Goal: Communication & Community: Answer question/provide support

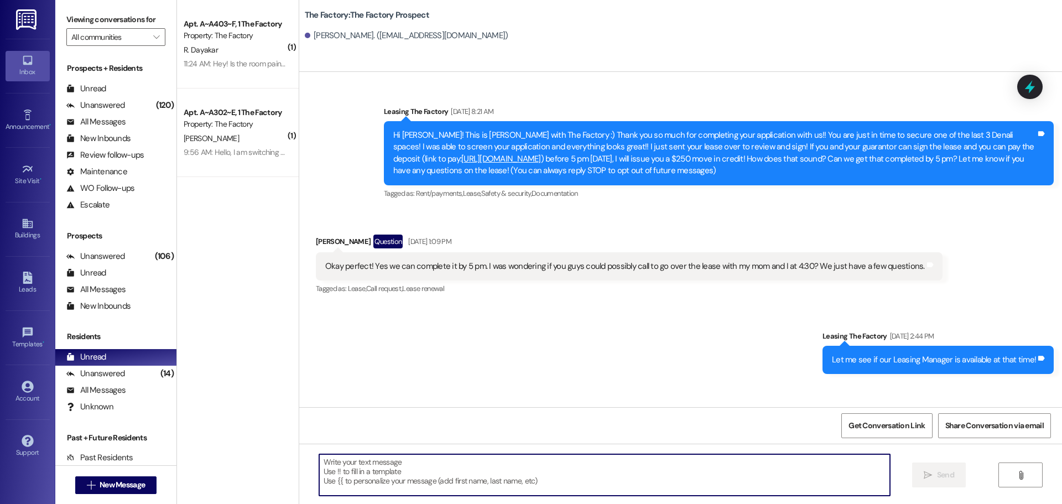
scroll to position [1524, 0]
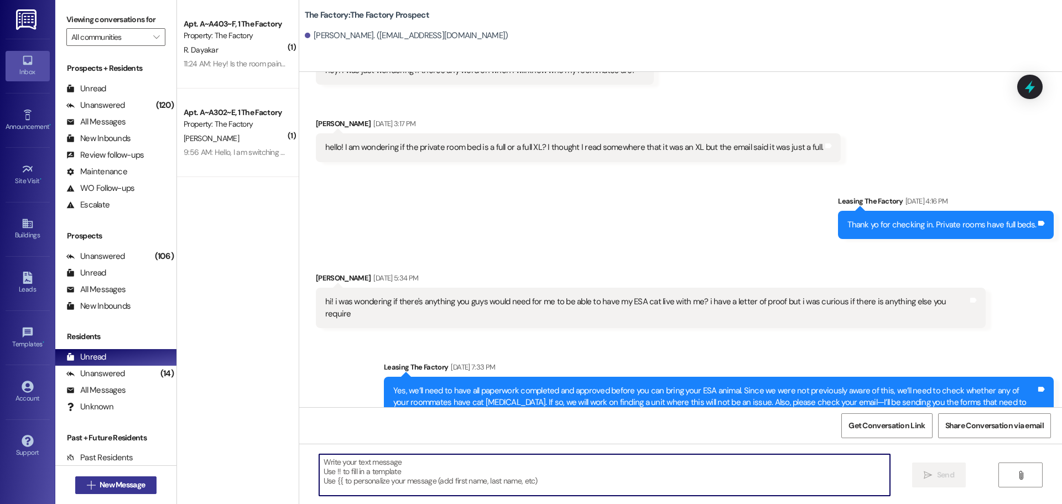
click at [97, 491] on button " New Message" at bounding box center [116, 485] width 82 height 18
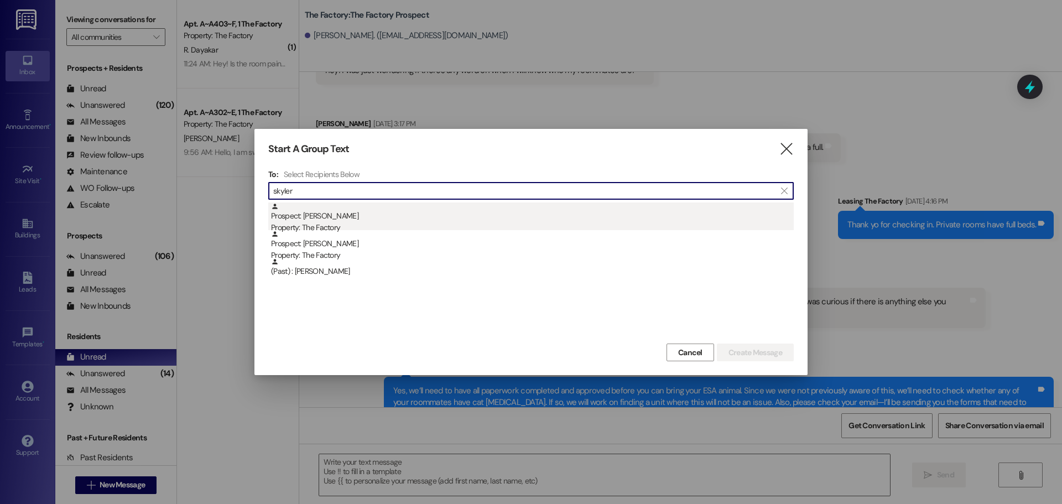
type input "skyler"
click at [350, 228] on div "Property: The Factory" at bounding box center [532, 228] width 522 height 12
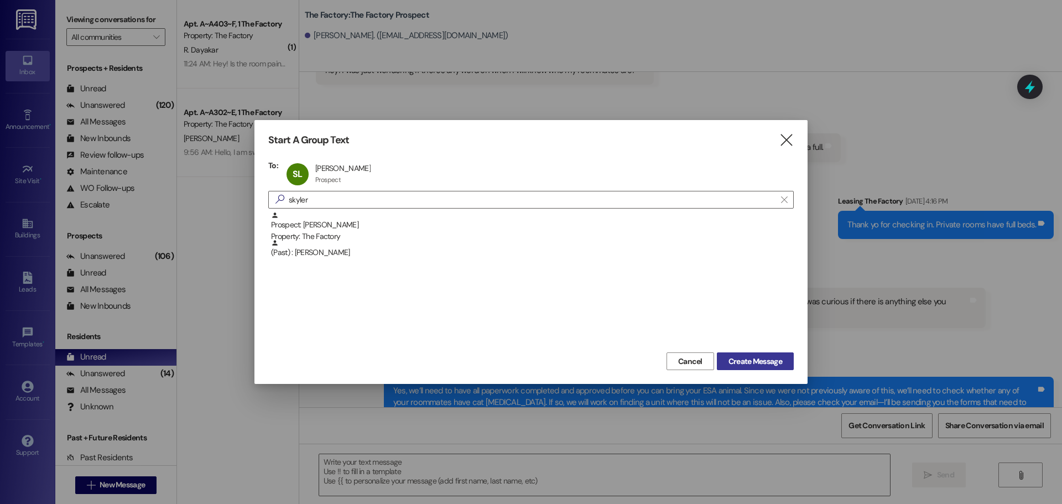
click at [774, 369] on button "Create Message" at bounding box center [755, 361] width 77 height 18
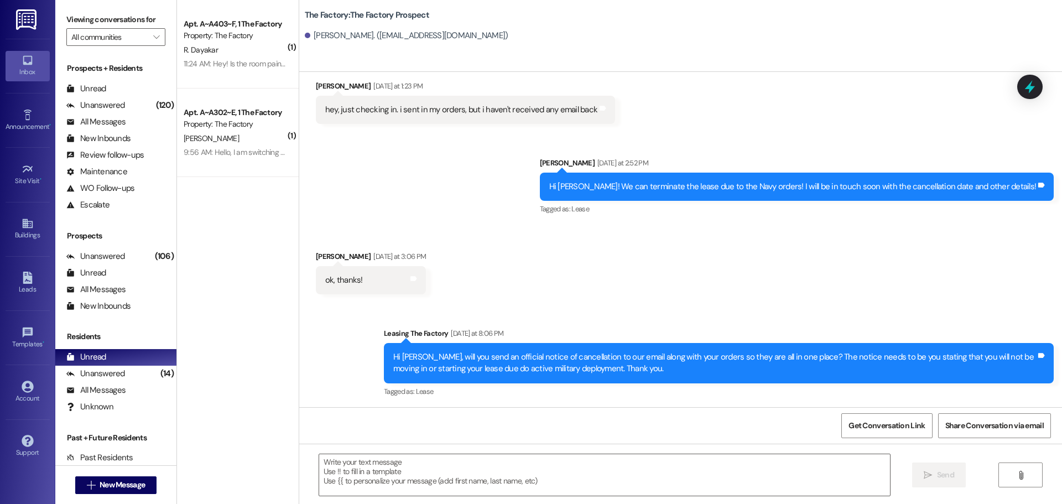
scroll to position [1064, 0]
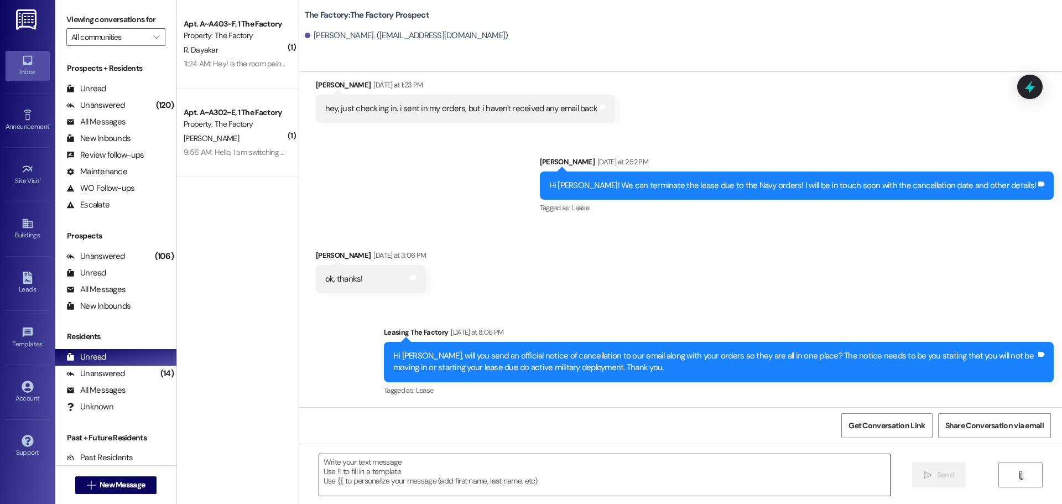
click at [379, 472] on textarea at bounding box center [604, 474] width 571 height 41
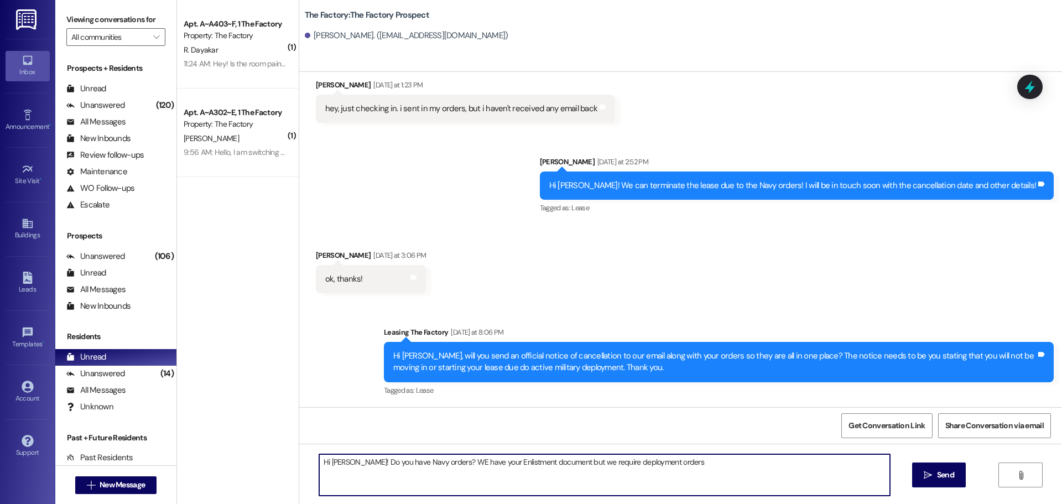
click at [442, 462] on textarea "Hi [PERSON_NAME]! Do you have Navy orders? WE have your Enlistment document but…" at bounding box center [604, 474] width 571 height 41
click at [672, 459] on textarea "Hi [PERSON_NAME]! Do you have Navy orders? We have your Enlistment document but…" at bounding box center [604, 474] width 571 height 41
type textarea "Hi [PERSON_NAME]! Do you have Navy orders? We have your Enlistment document but…"
click at [672, 459] on textarea "Hi [PERSON_NAME]! Do you have Navy orders? We have your Enlistment document but…" at bounding box center [604, 474] width 571 height 41
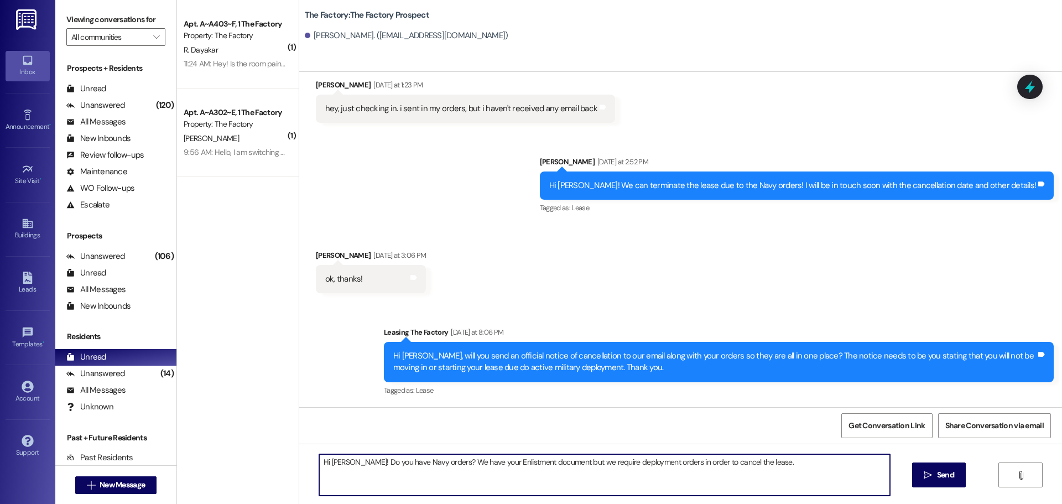
click at [672, 459] on textarea "Hi [PERSON_NAME]! Do you have Navy orders? We have your Enlistment document but…" at bounding box center [604, 474] width 571 height 41
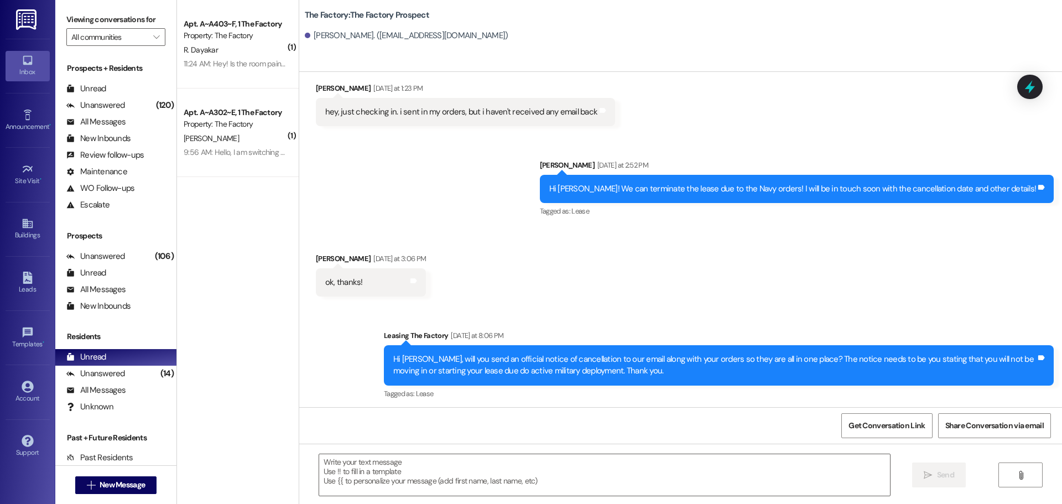
scroll to position [1142, 0]
